Goal: Transaction & Acquisition: Purchase product/service

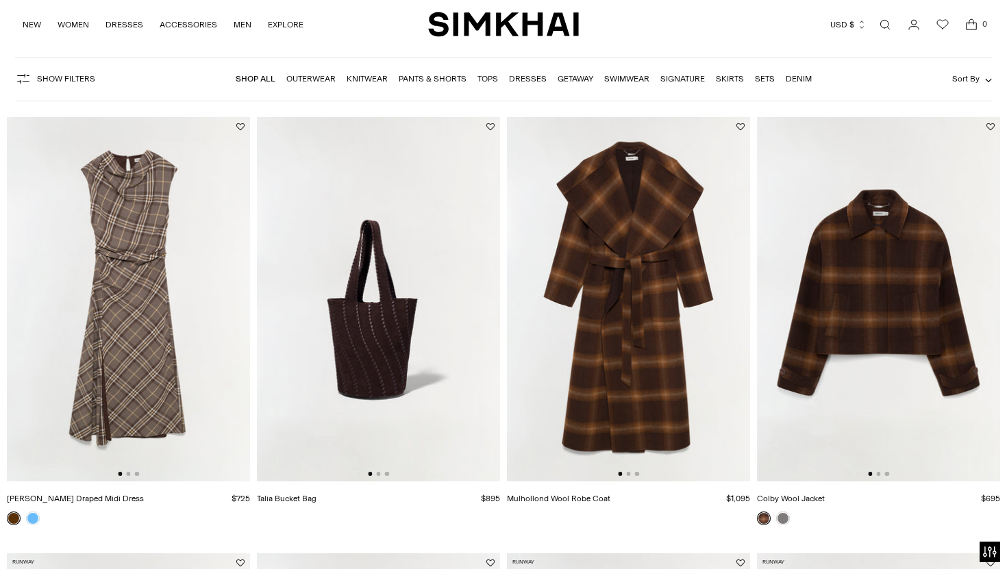
scroll to position [92, 0]
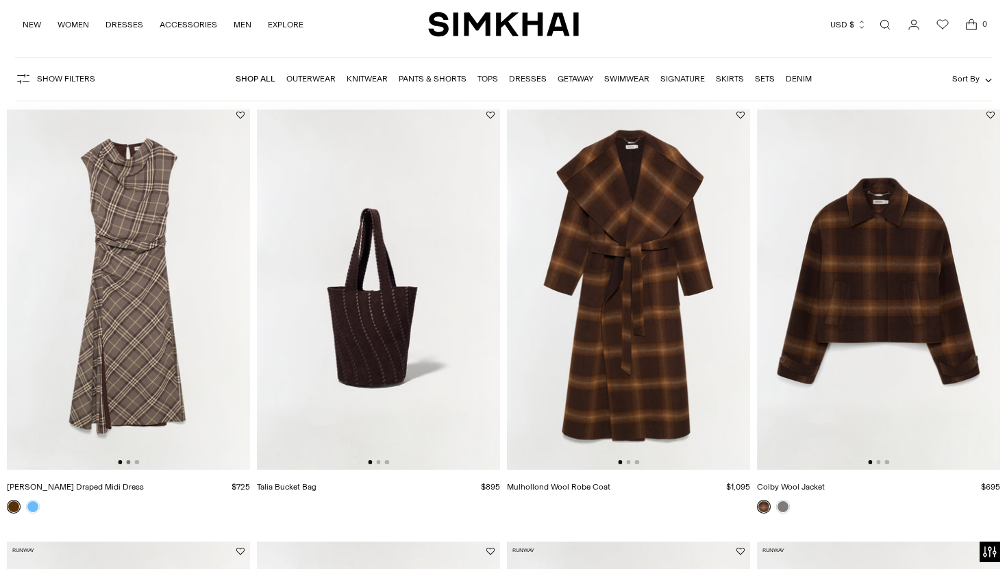
click at [127, 463] on button "Go to slide 2" at bounding box center [128, 462] width 4 height 4
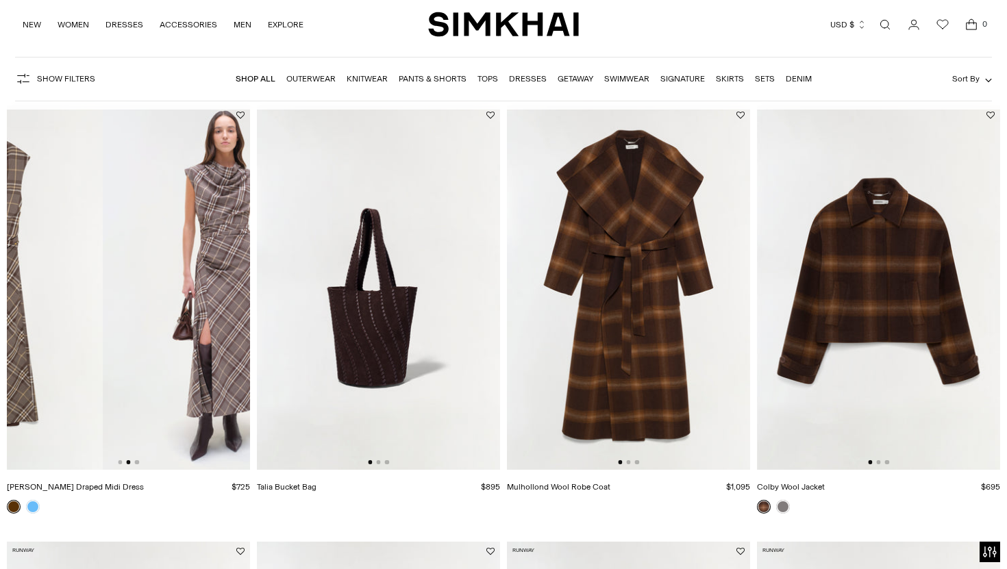
scroll to position [0, 243]
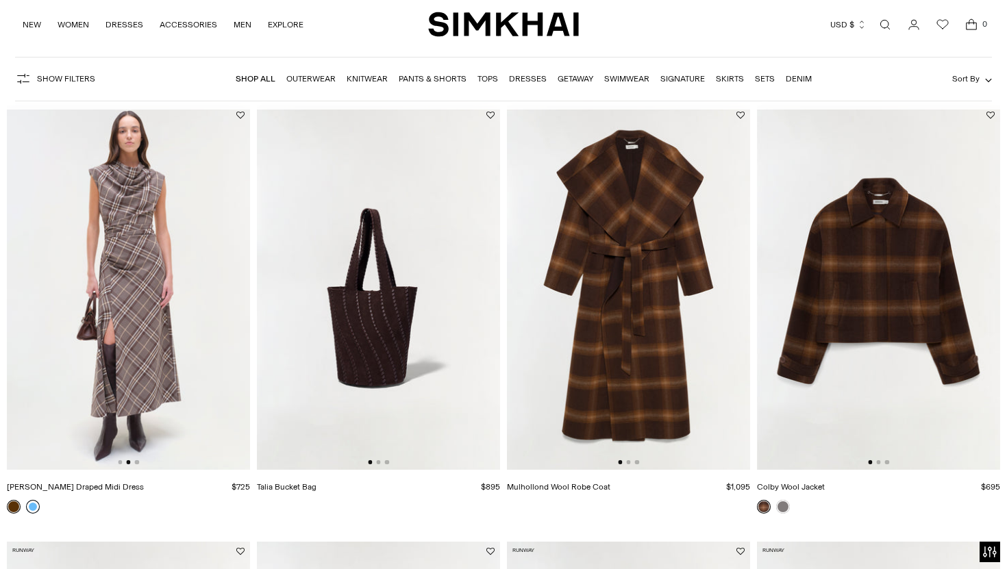
click at [35, 511] on link at bounding box center [33, 507] width 14 height 14
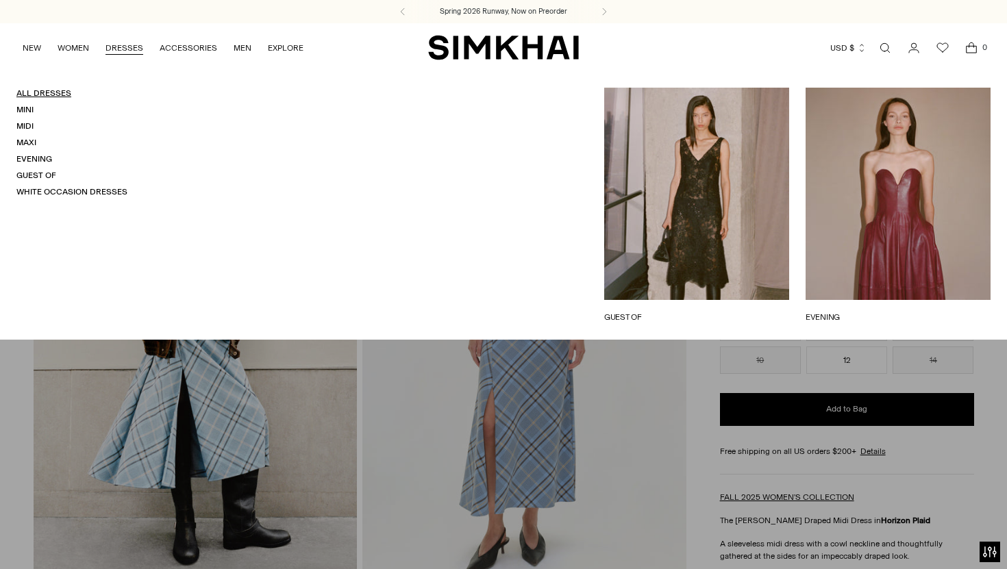
click at [34, 94] on link "All Dresses" at bounding box center [43, 93] width 55 height 10
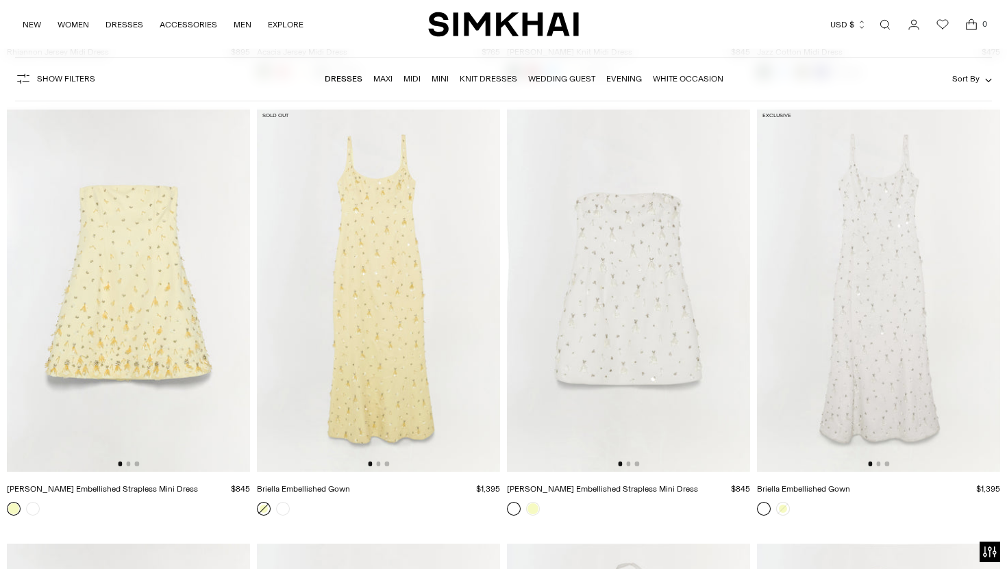
scroll to position [7499, 0]
